Goal: Information Seeking & Learning: Learn about a topic

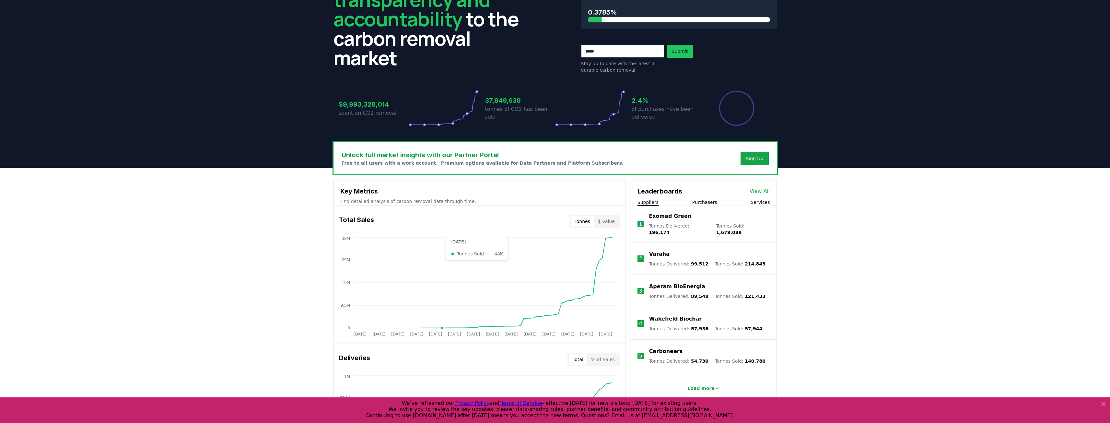
scroll to position [65, 0]
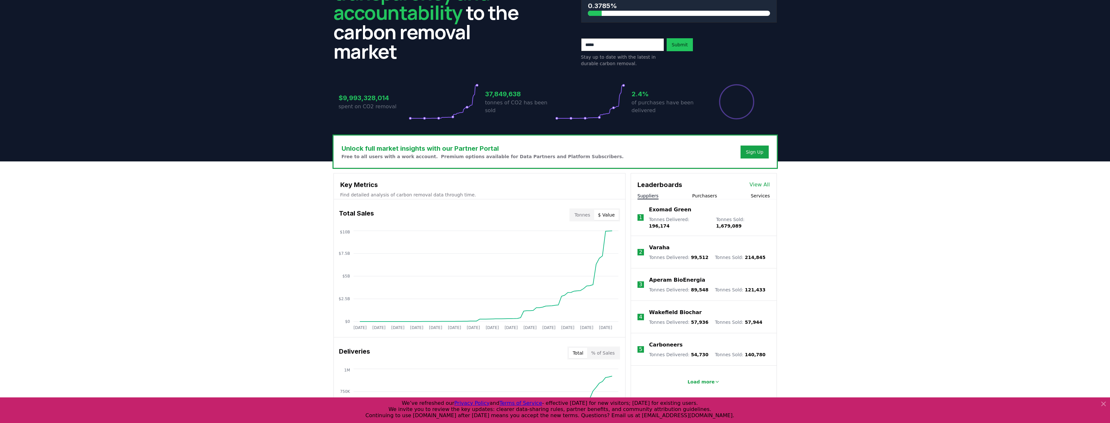
click at [609, 214] on button "$ Value" at bounding box center [606, 215] width 25 height 10
click at [592, 214] on button "Tonnes" at bounding box center [582, 215] width 23 height 10
click at [584, 215] on button "Tonnes" at bounding box center [582, 215] width 23 height 10
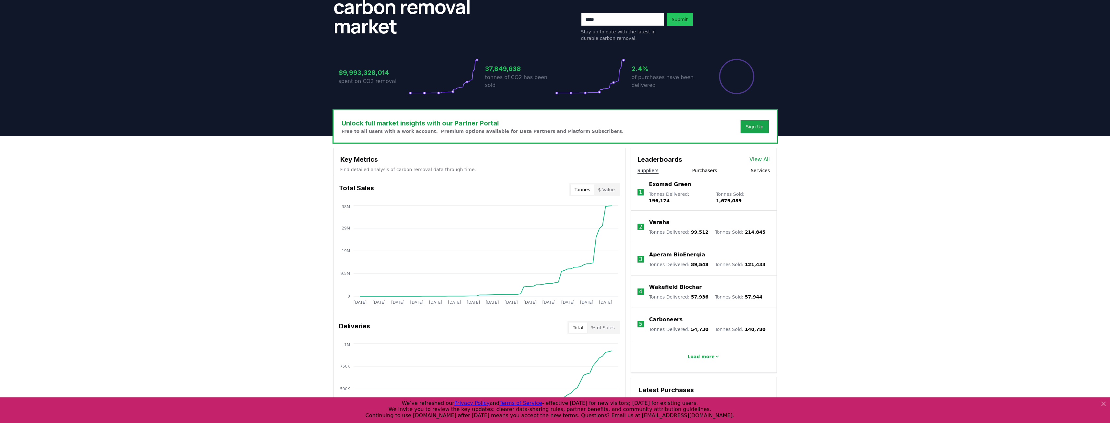
scroll to position [130, 0]
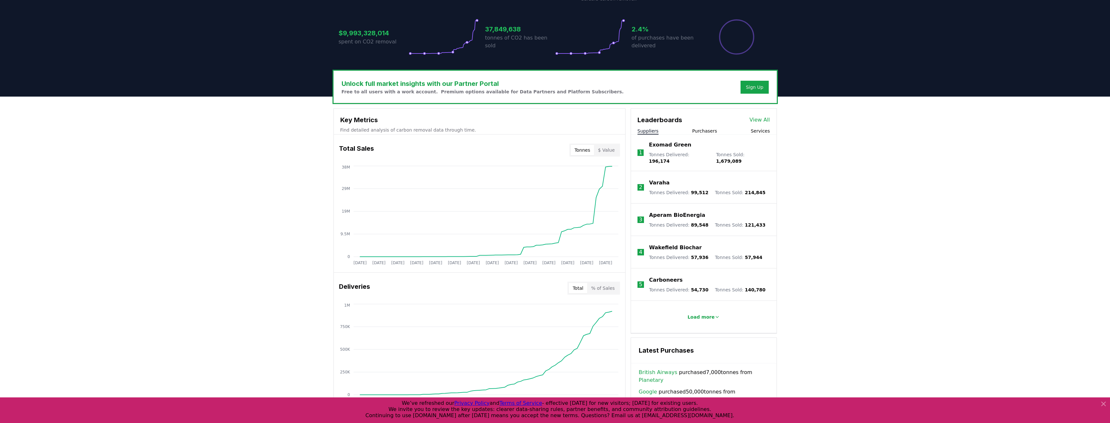
click at [702, 131] on button "Purchasers" at bounding box center [704, 131] width 25 height 6
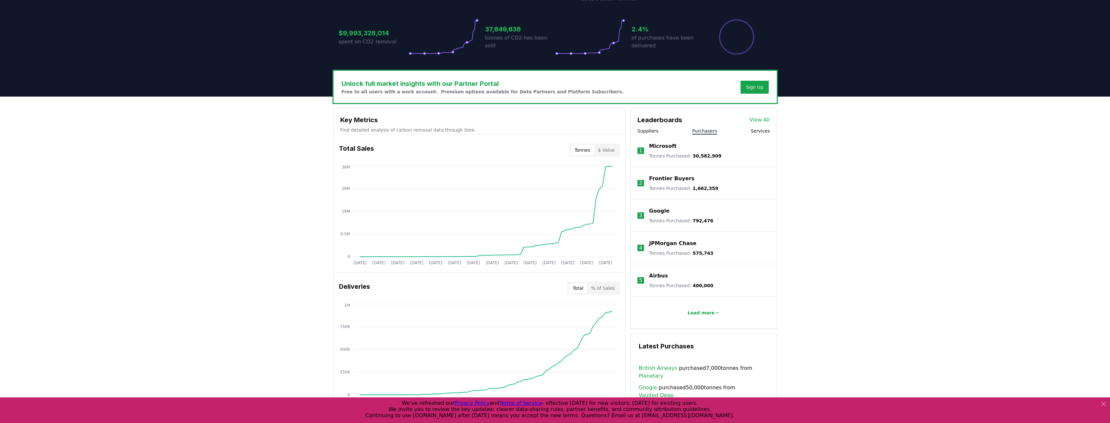
click at [642, 150] on p "1" at bounding box center [640, 151] width 3 height 8
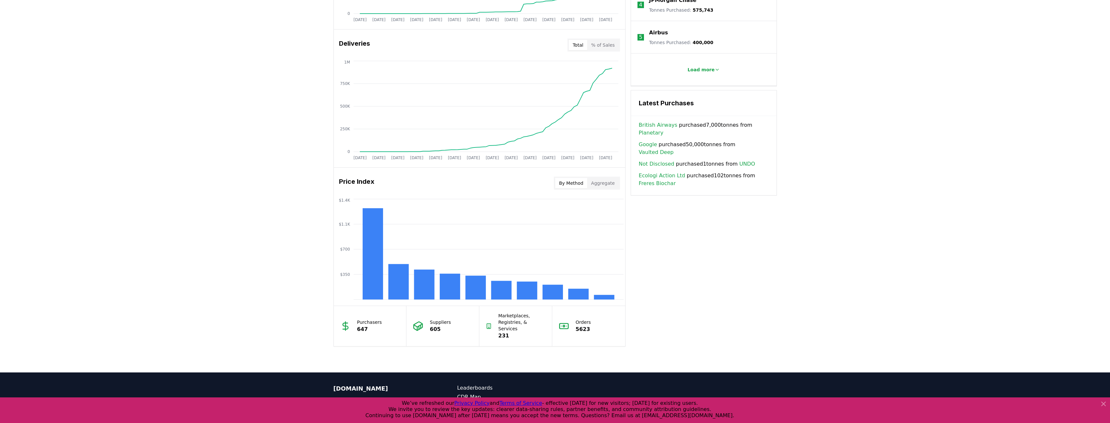
scroll to position [419, 0]
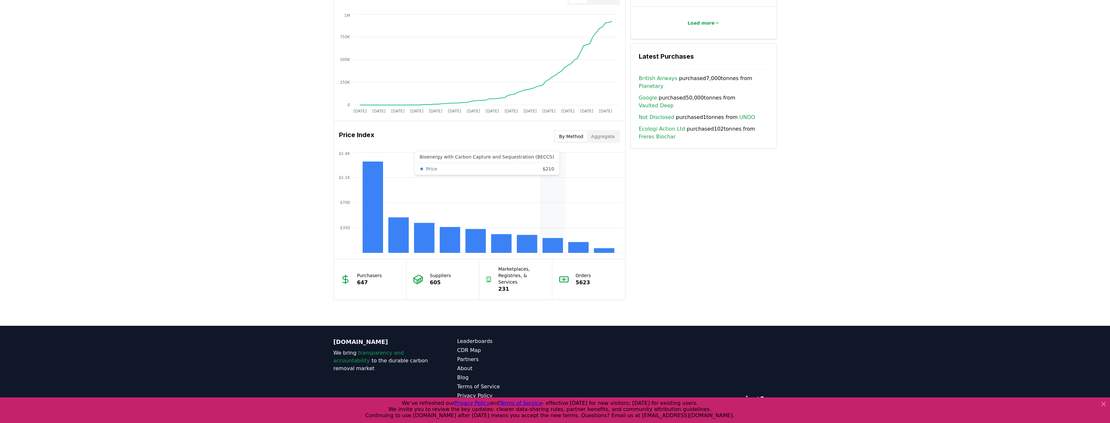
click at [561, 244] on rect at bounding box center [553, 245] width 20 height 15
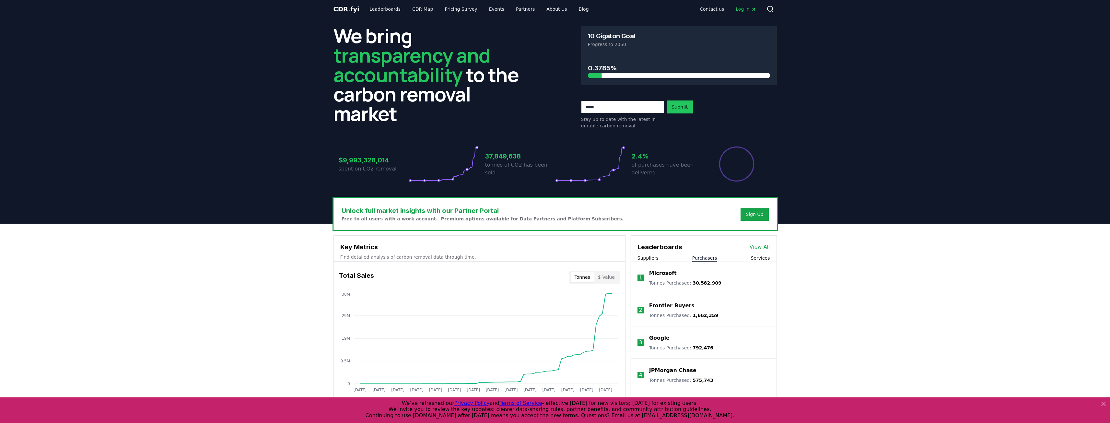
scroll to position [0, 0]
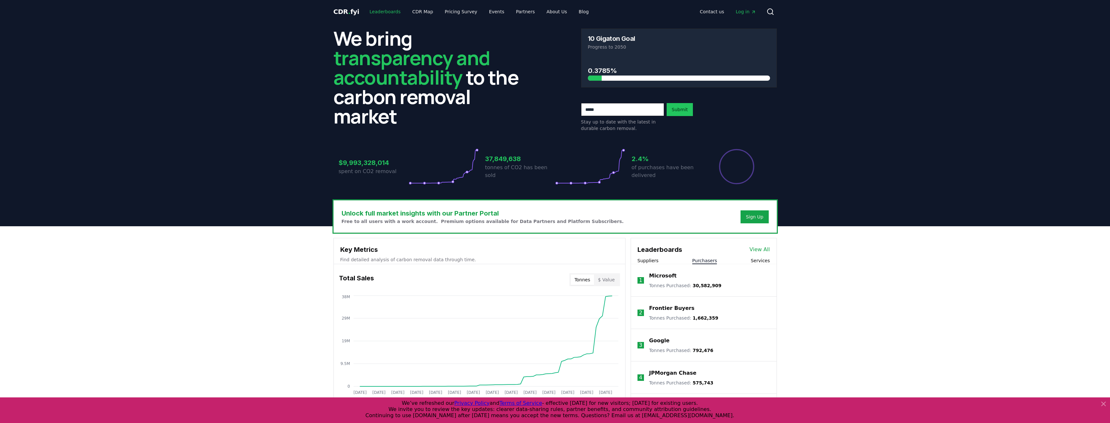
click at [385, 12] on link "Leaderboards" at bounding box center [384, 12] width 41 height 12
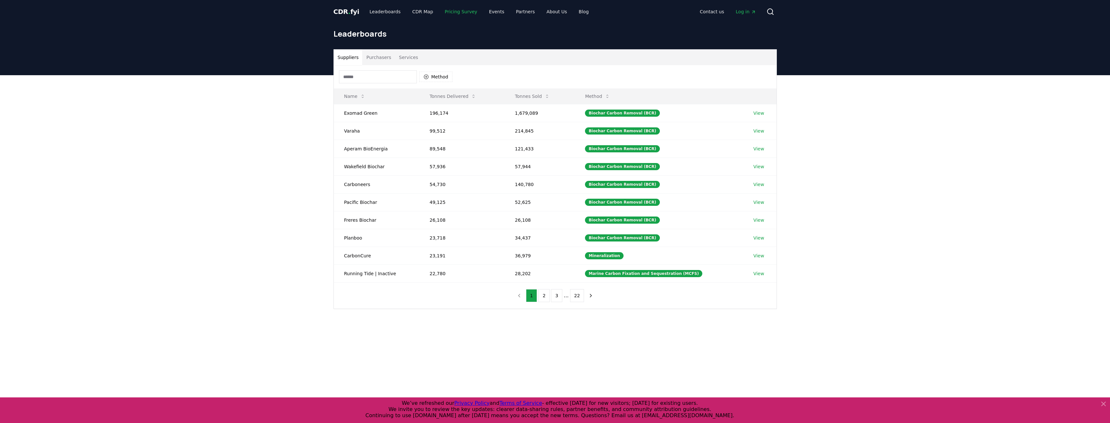
click at [452, 12] on link "Pricing Survey" at bounding box center [461, 12] width 43 height 12
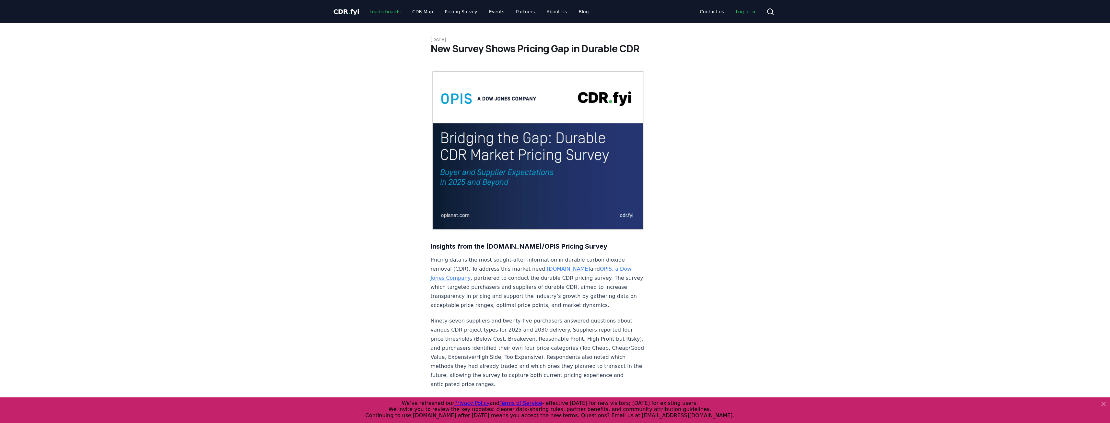
click at [390, 12] on link "Leaderboards" at bounding box center [384, 12] width 41 height 12
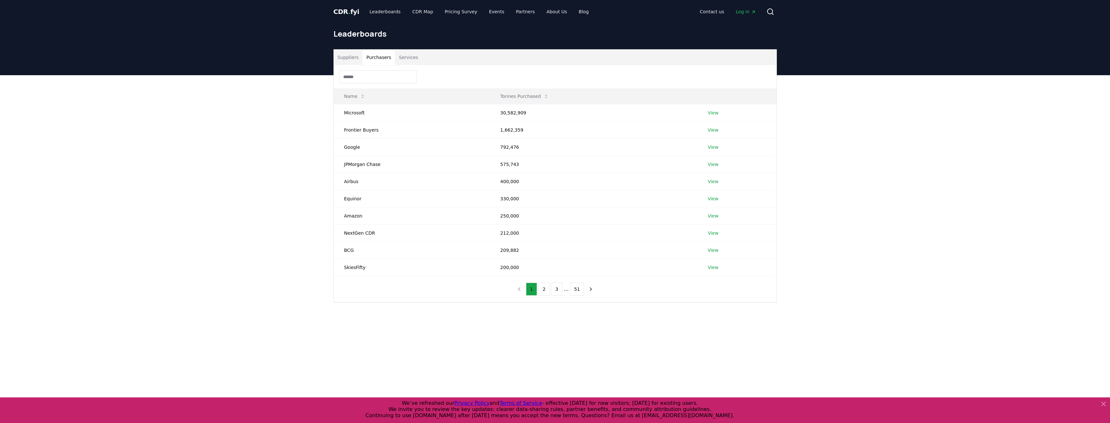
click at [376, 59] on button "Purchasers" at bounding box center [378, 58] width 33 height 16
click at [357, 109] on td "Microsoft" at bounding box center [412, 112] width 156 height 17
click at [711, 112] on link "View" at bounding box center [713, 113] width 11 height 6
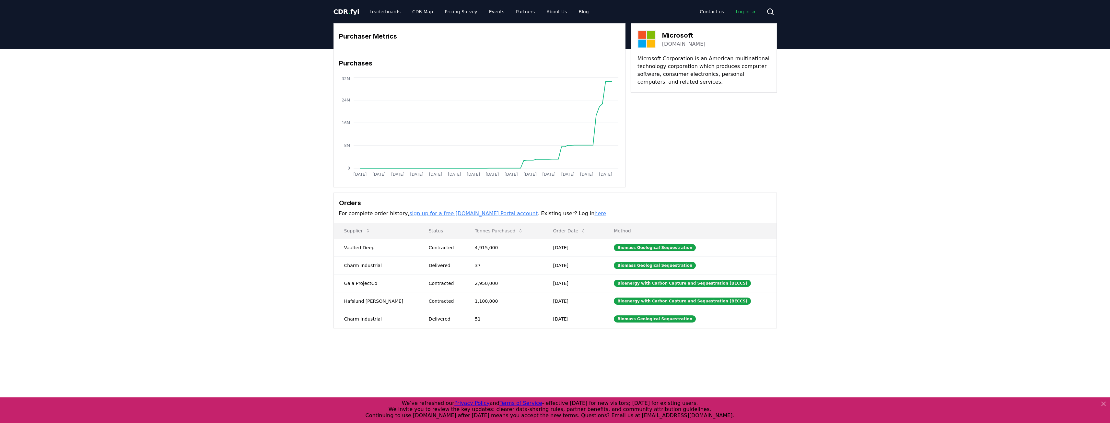
click at [594, 213] on link "here" at bounding box center [600, 213] width 12 height 6
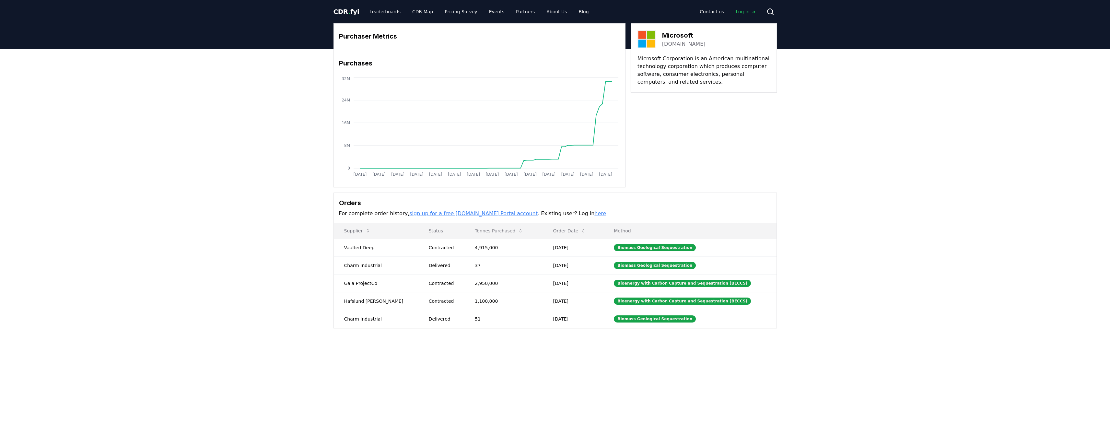
drag, startPoint x: 344, startPoint y: 300, endPoint x: 375, endPoint y: 301, distance: 31.2
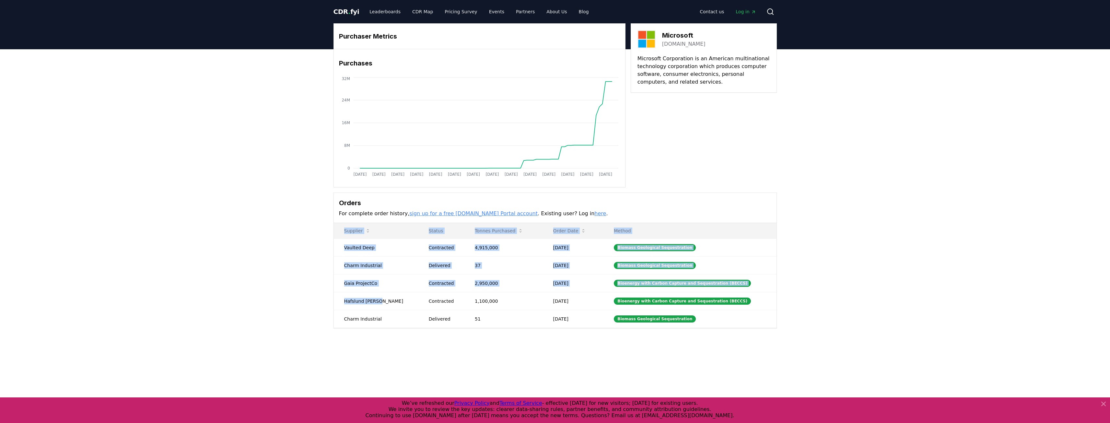
drag, startPoint x: 377, startPoint y: 301, endPoint x: 312, endPoint y: 301, distance: 65.2
click at [311, 301] on div "Purchaser Metrics Purchases Jan 2019 Jul 2019 Jan 2020 Jul 2020 Jan 2021 Jul 20…" at bounding box center [555, 201] width 1110 height 305
